Goal: Task Accomplishment & Management: Manage account settings

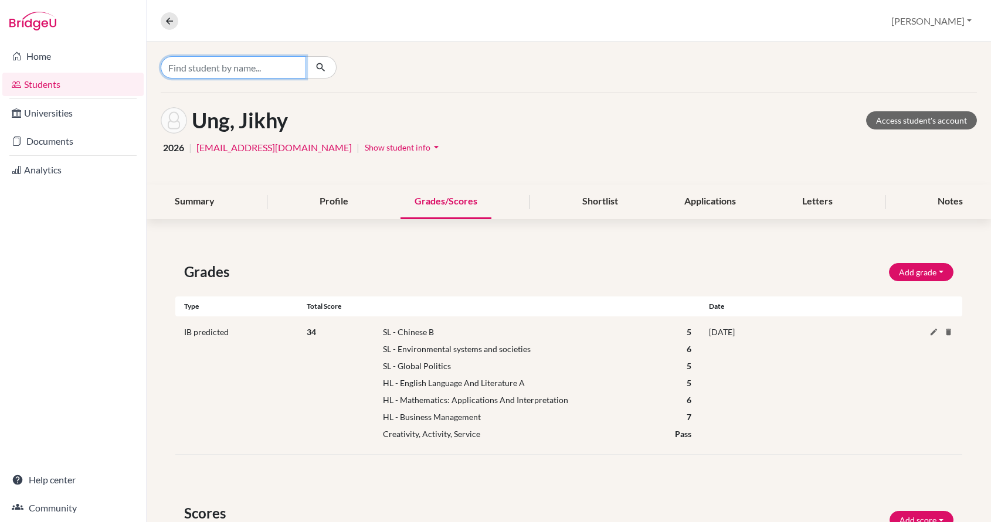
click at [213, 68] on input "Find student by name..." at bounding box center [233, 67] width 145 height 22
click at [165, 22] on icon at bounding box center [169, 21] width 11 height 11
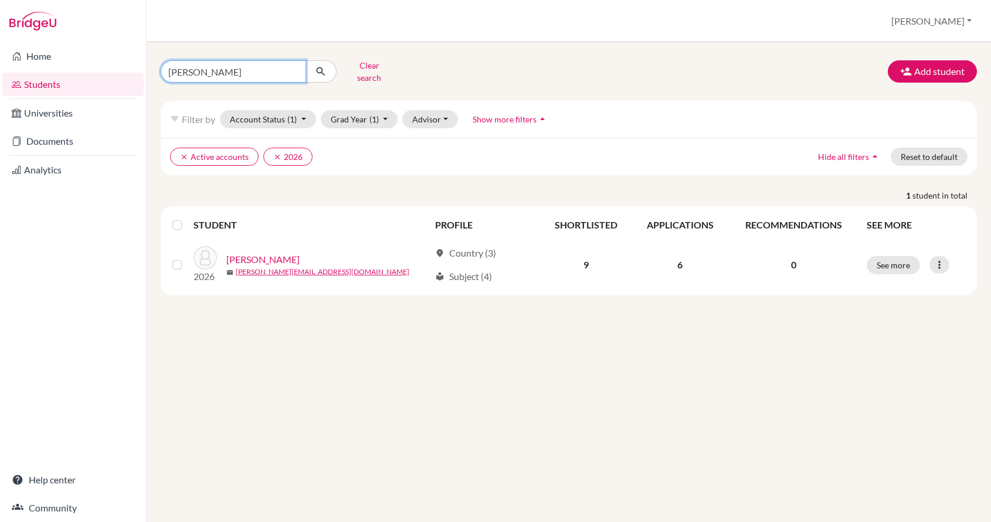
click at [201, 77] on input "[PERSON_NAME]" at bounding box center [233, 71] width 145 height 22
click at [200, 77] on input "[PERSON_NAME]" at bounding box center [233, 71] width 145 height 22
click at [179, 73] on input "[PERSON_NAME]" at bounding box center [233, 71] width 145 height 22
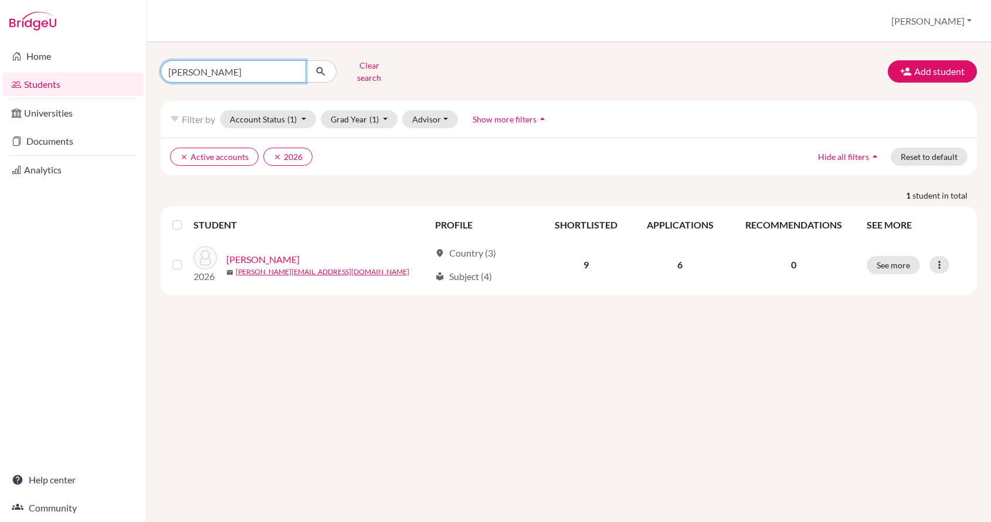
click at [179, 73] on input "[PERSON_NAME]" at bounding box center [233, 71] width 145 height 22
type input "phiri"
click button "submit" at bounding box center [320, 71] width 31 height 22
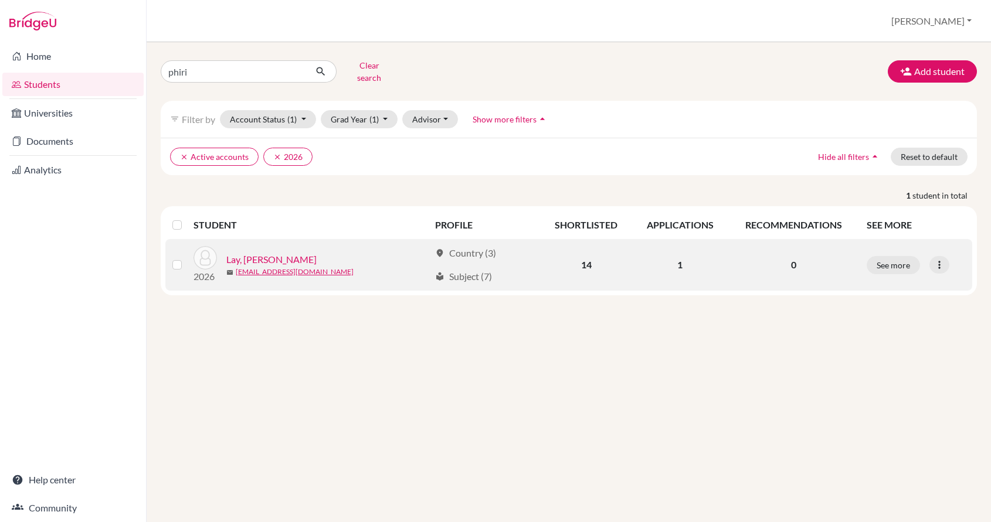
click at [254, 254] on link "Lay, [PERSON_NAME]" at bounding box center [271, 260] width 90 height 14
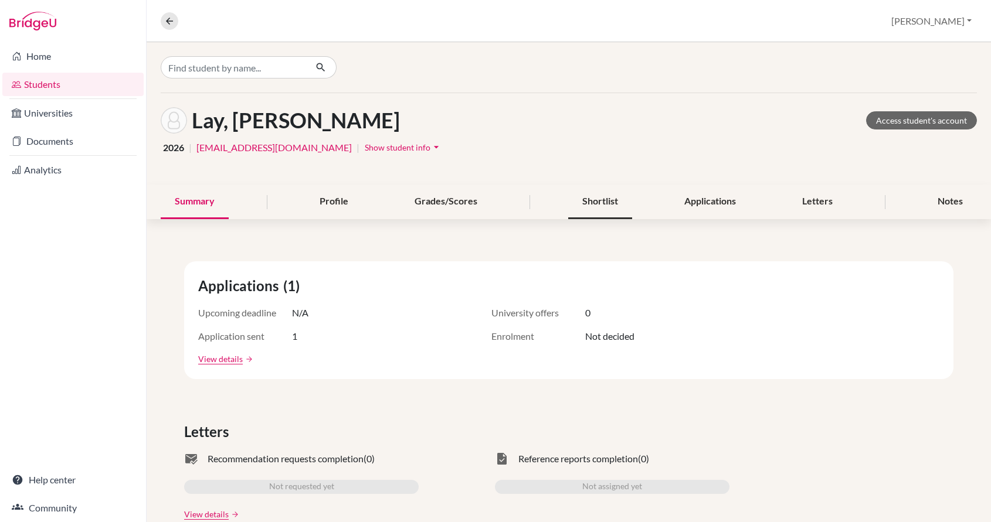
click at [594, 199] on div "Shortlist" at bounding box center [600, 202] width 64 height 35
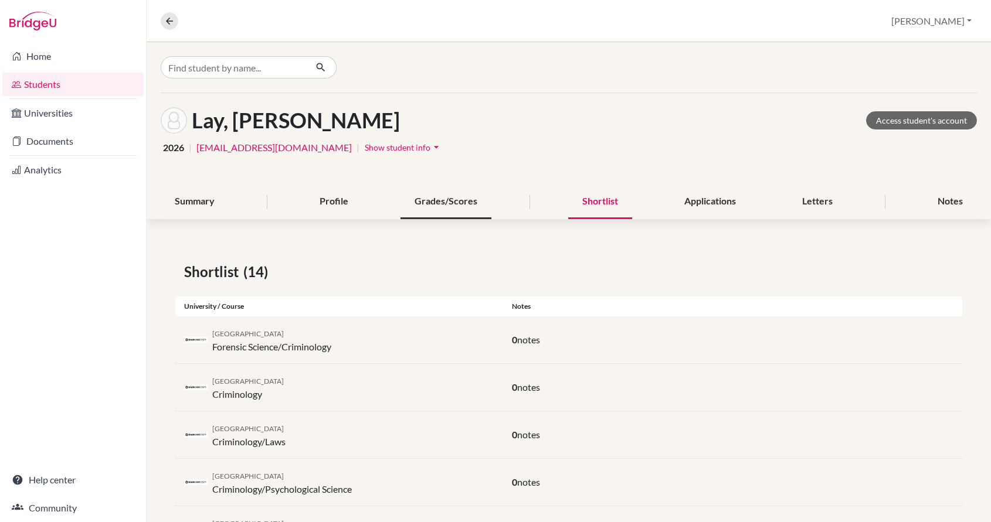
click at [421, 205] on div "Grades/Scores" at bounding box center [445, 202] width 91 height 35
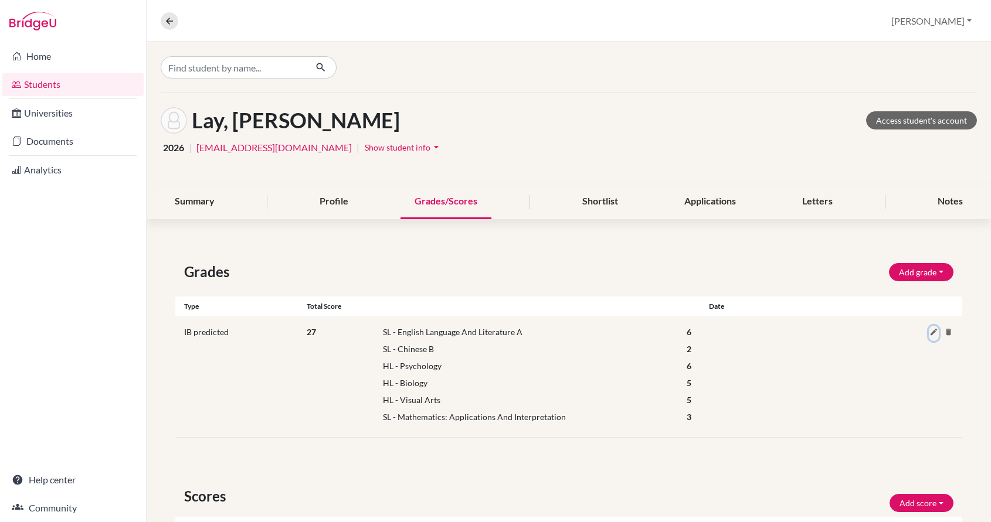
click at [931, 328] on icon at bounding box center [933, 332] width 9 height 9
select select "70"
select select "6"
select select "31"
select select "2"
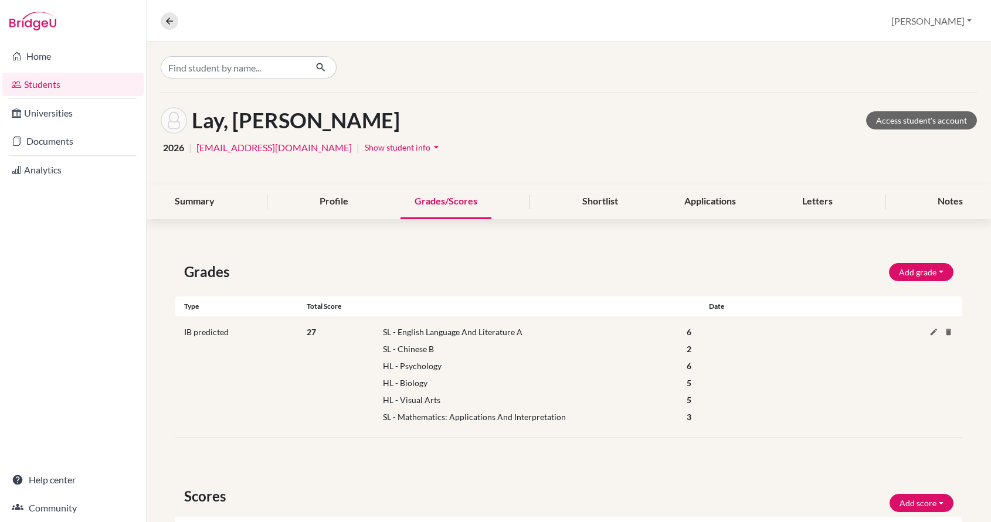
select select "HL"
select select "191"
select select "6"
select select "HL"
select select "17"
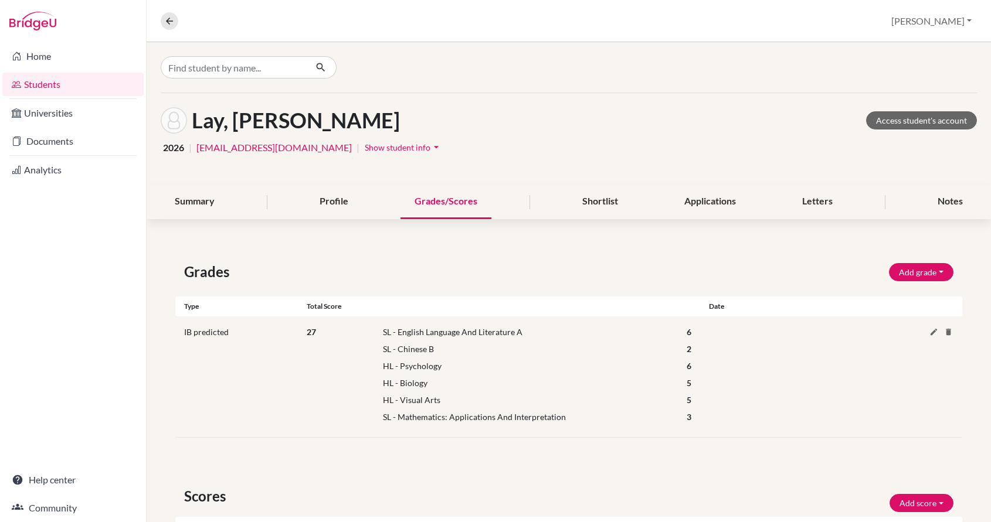
select select "5"
select select "HL"
select select "246"
select select "5"
select select "161"
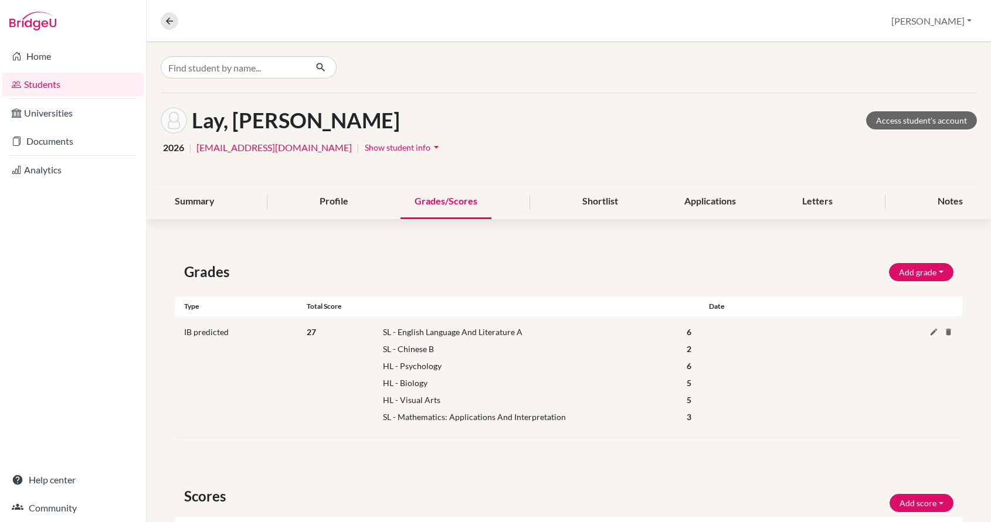
select select "3"
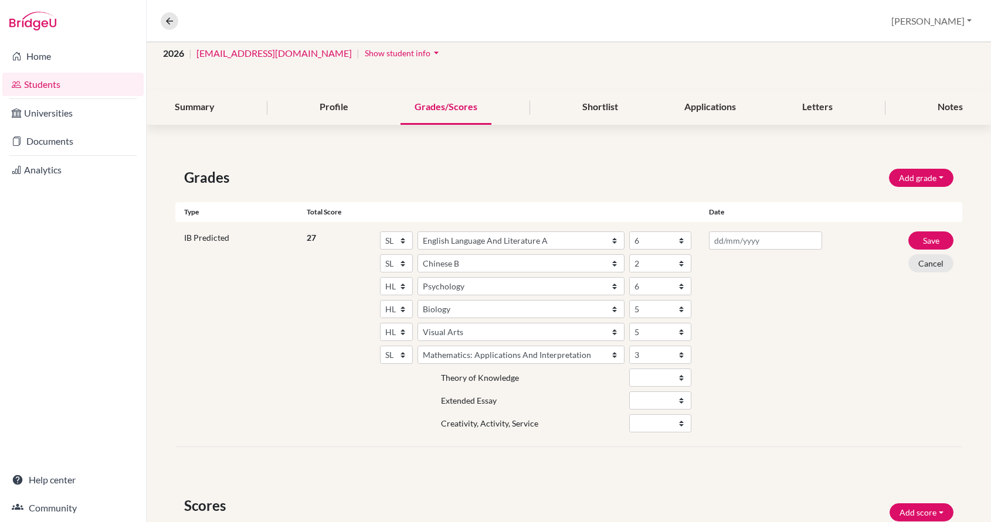
scroll to position [127, 0]
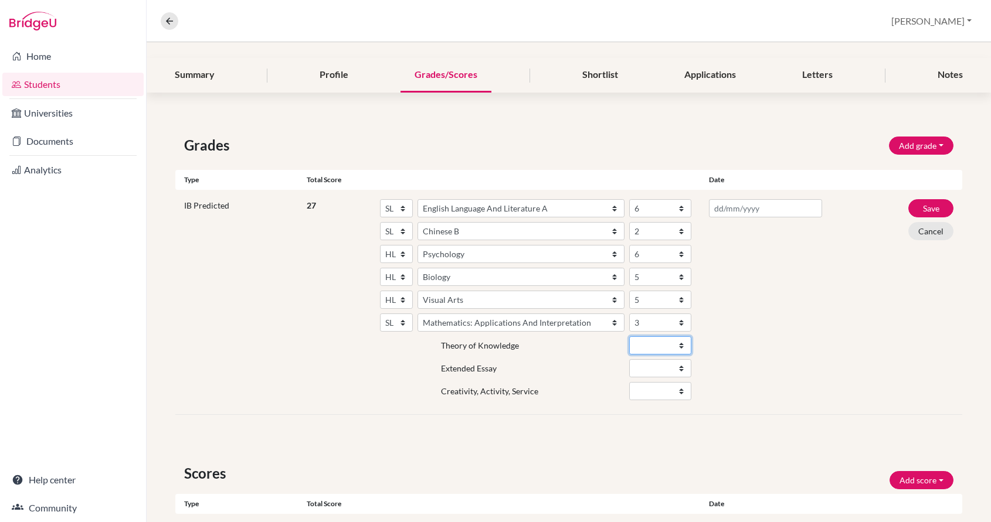
click at [663, 349] on select "A B C D E" at bounding box center [660, 345] width 62 height 18
select select "B"
click at [650, 366] on select "A B C D E" at bounding box center [660, 368] width 62 height 18
select select "C"
click at [771, 209] on input at bounding box center [766, 208] width 114 height 18
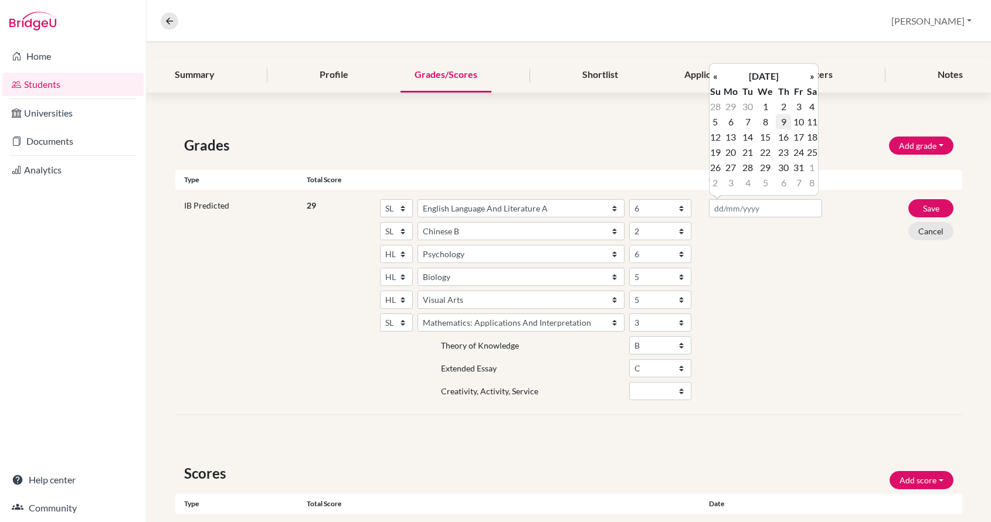
click at [781, 119] on td "9" at bounding box center [782, 121] width 15 height 15
type input "[DATE]"
drag, startPoint x: 818, startPoint y: 250, endPoint x: 845, endPoint y: 241, distance: 28.9
click at [820, 250] on div "[DATE]" at bounding box center [765, 302] width 131 height 206
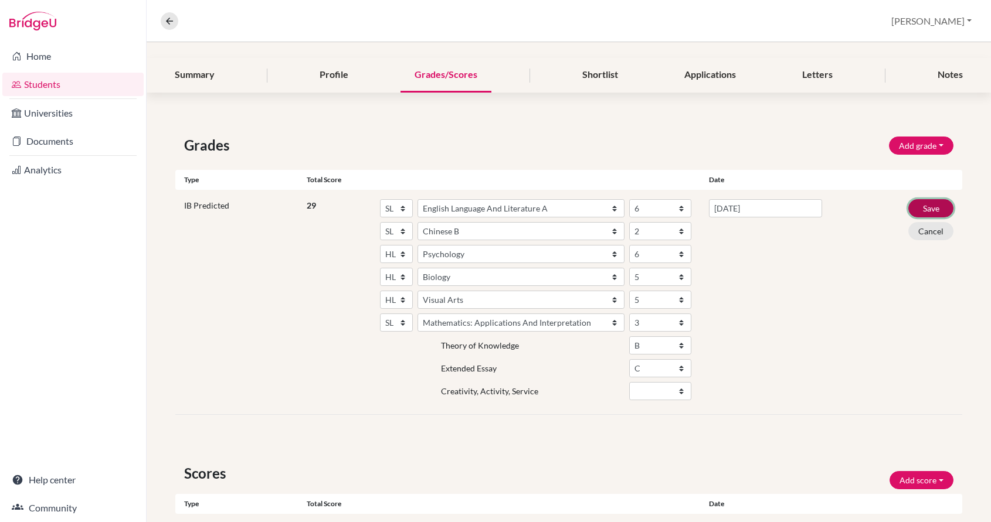
click at [927, 204] on button "Save" at bounding box center [930, 208] width 45 height 18
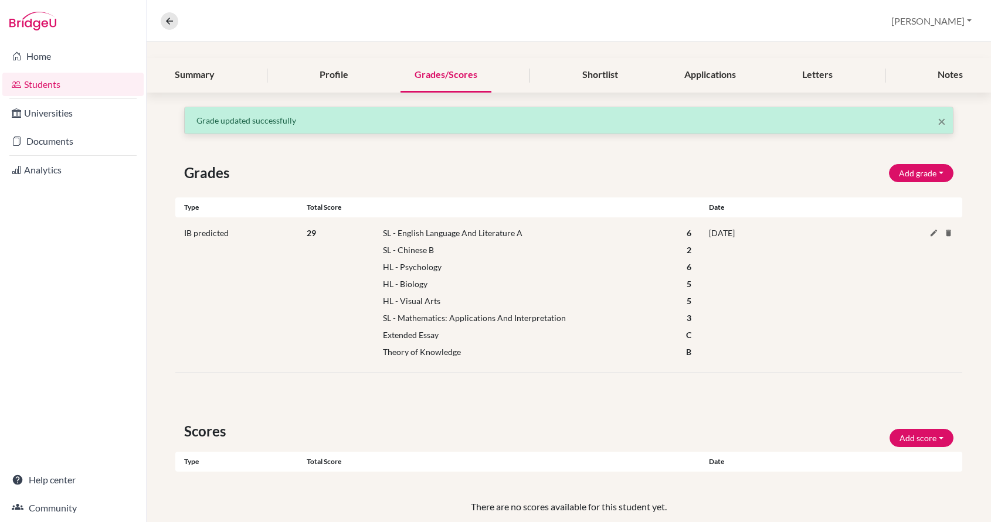
click at [273, 308] on div "IB predicted" at bounding box center [240, 295] width 131 height 136
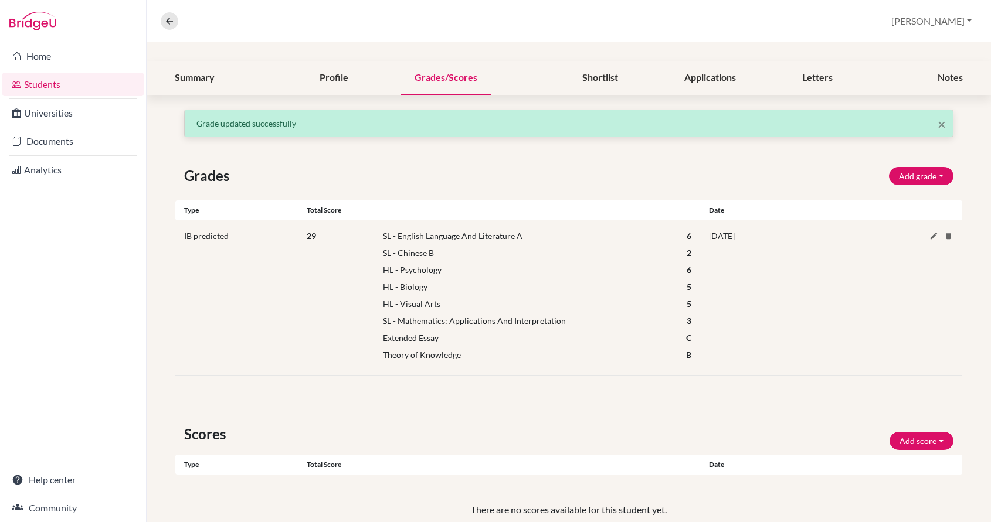
scroll to position [0, 0]
